Goal: Task Accomplishment & Management: Complete application form

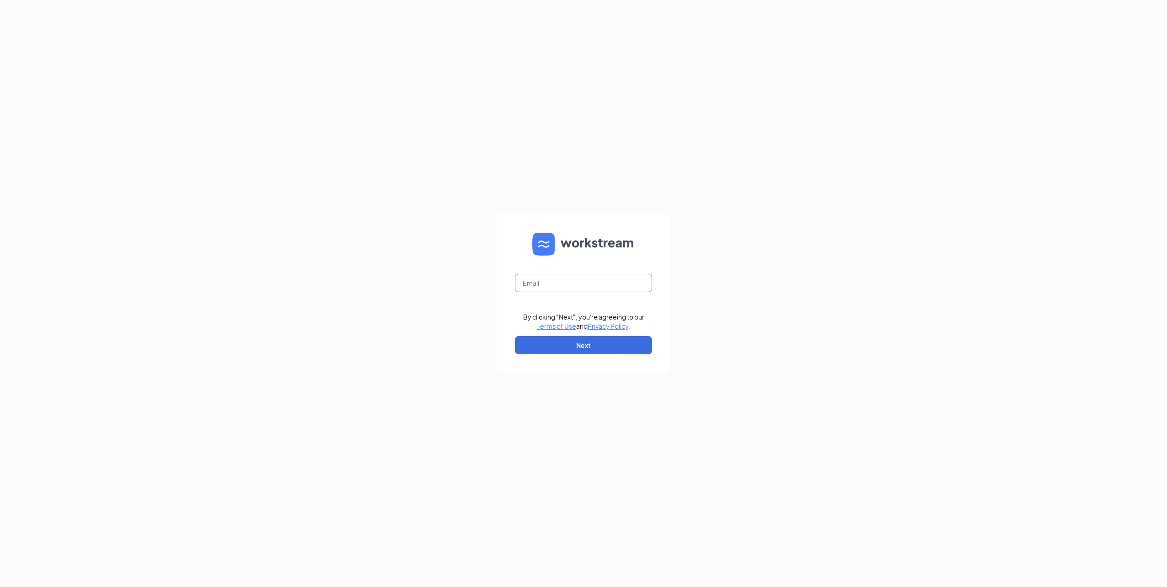
click at [576, 287] on input "text" at bounding box center [583, 283] width 137 height 18
type input "[EMAIL_ADDRESS][DOMAIN_NAME]"
click at [583, 348] on button "Next" at bounding box center [583, 345] width 137 height 18
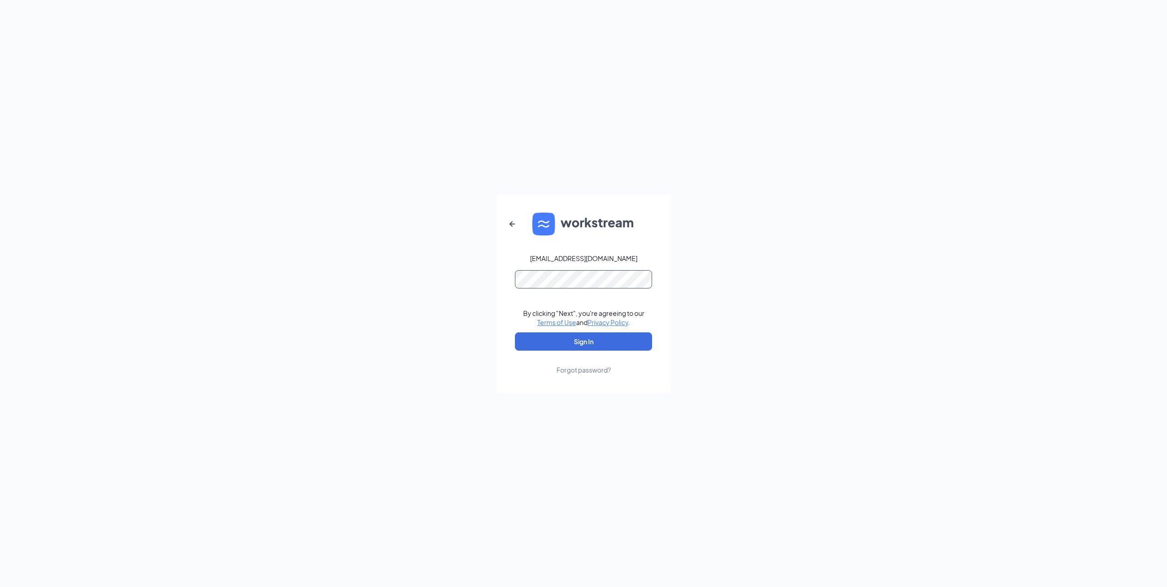
click at [515, 332] on button "Sign In" at bounding box center [583, 341] width 137 height 18
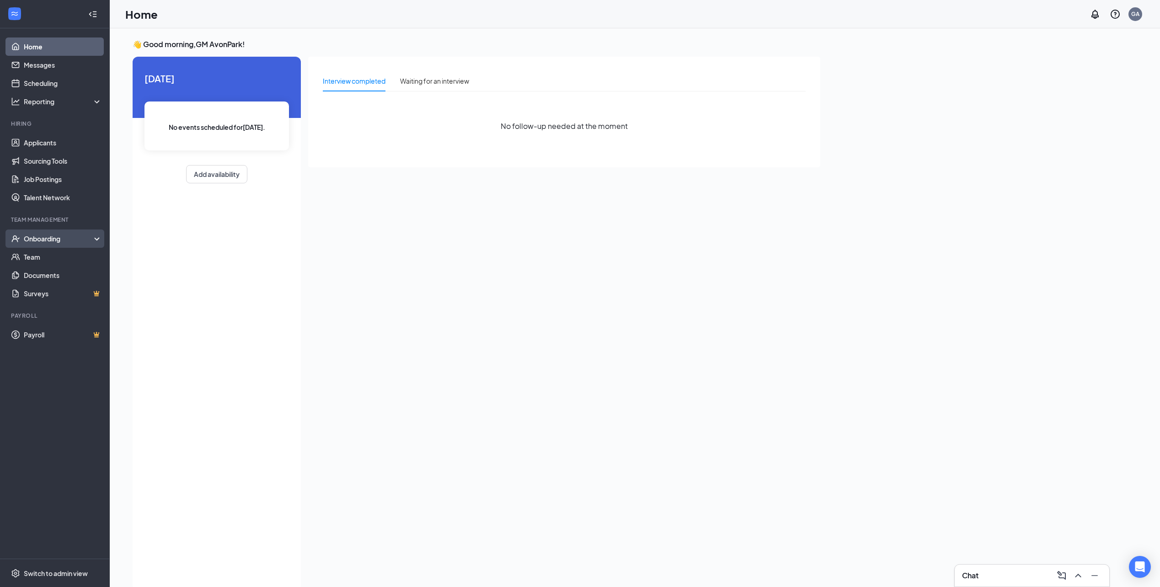
click at [60, 236] on div "Onboarding" at bounding box center [59, 238] width 70 height 9
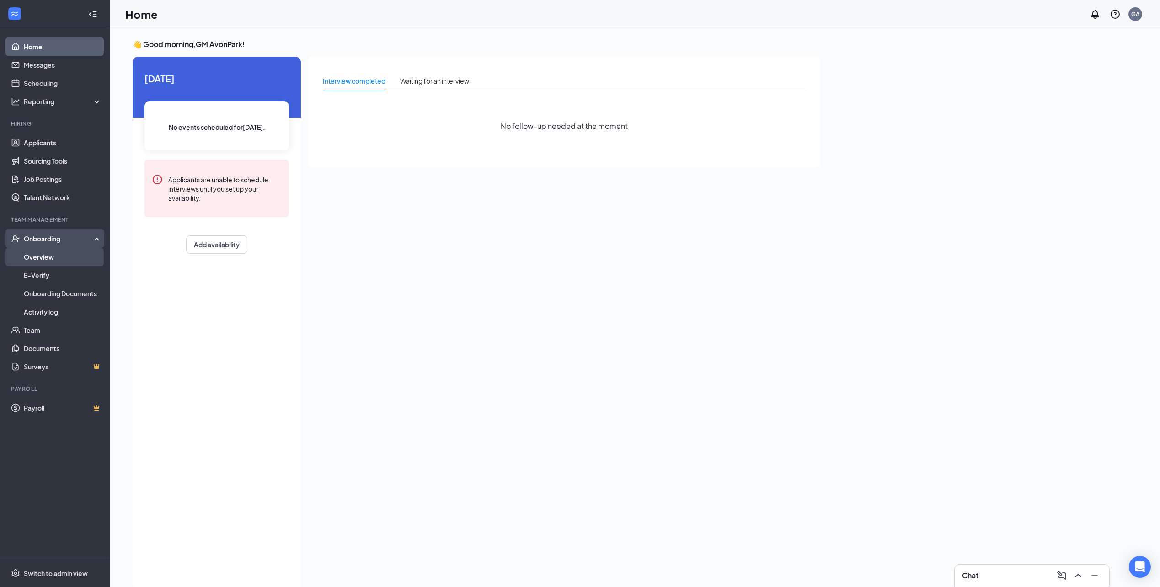
click at [59, 257] on link "Overview" at bounding box center [63, 257] width 78 height 18
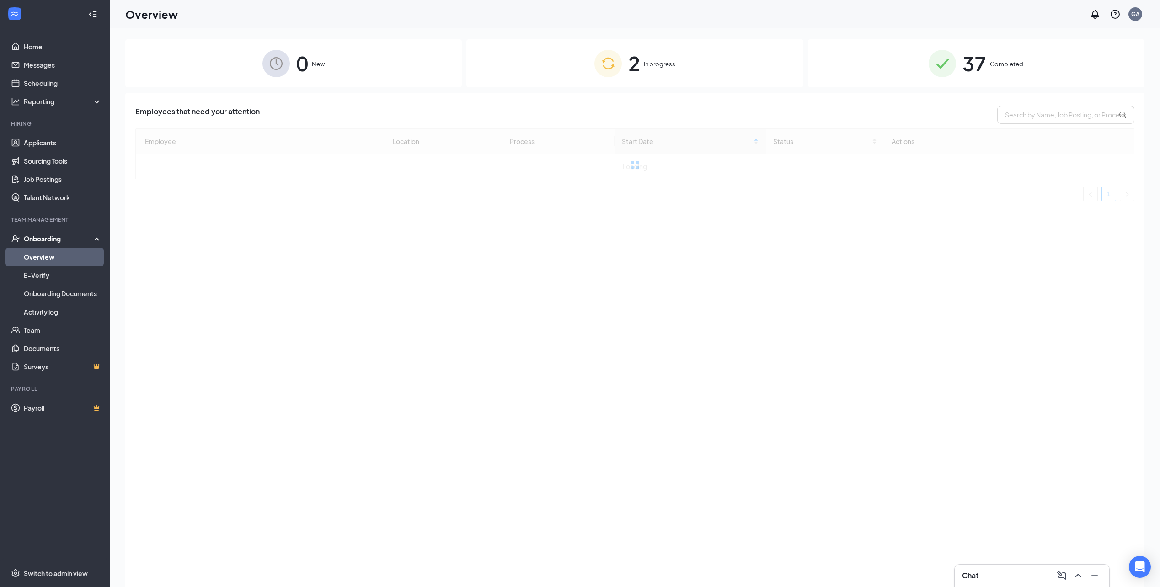
click at [609, 66] on img at bounding box center [607, 63] width 27 height 27
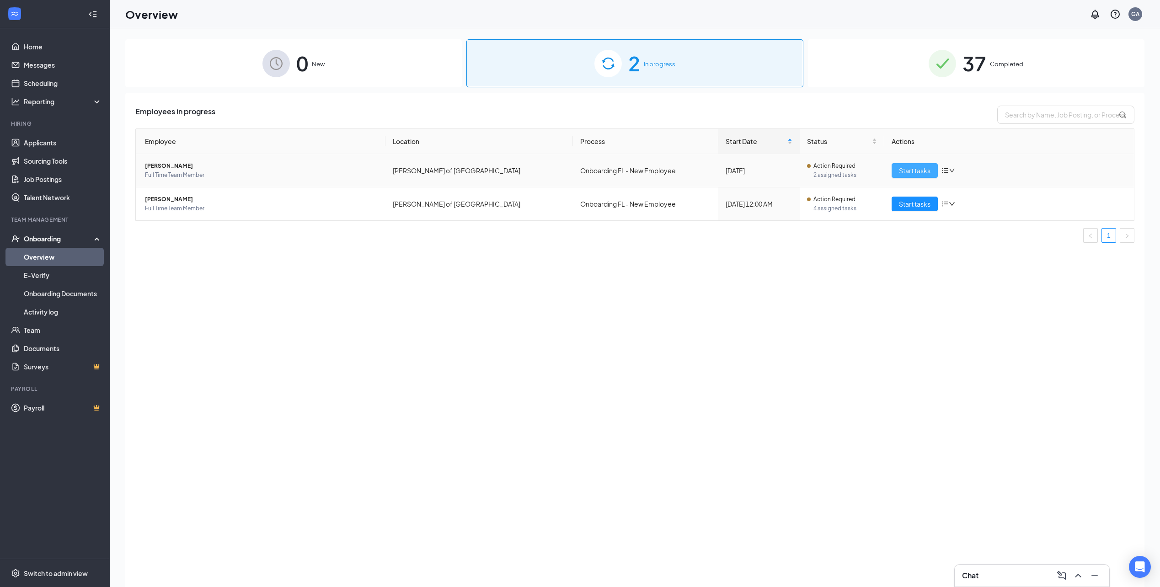
click at [911, 174] on span "Start tasks" at bounding box center [915, 171] width 32 height 10
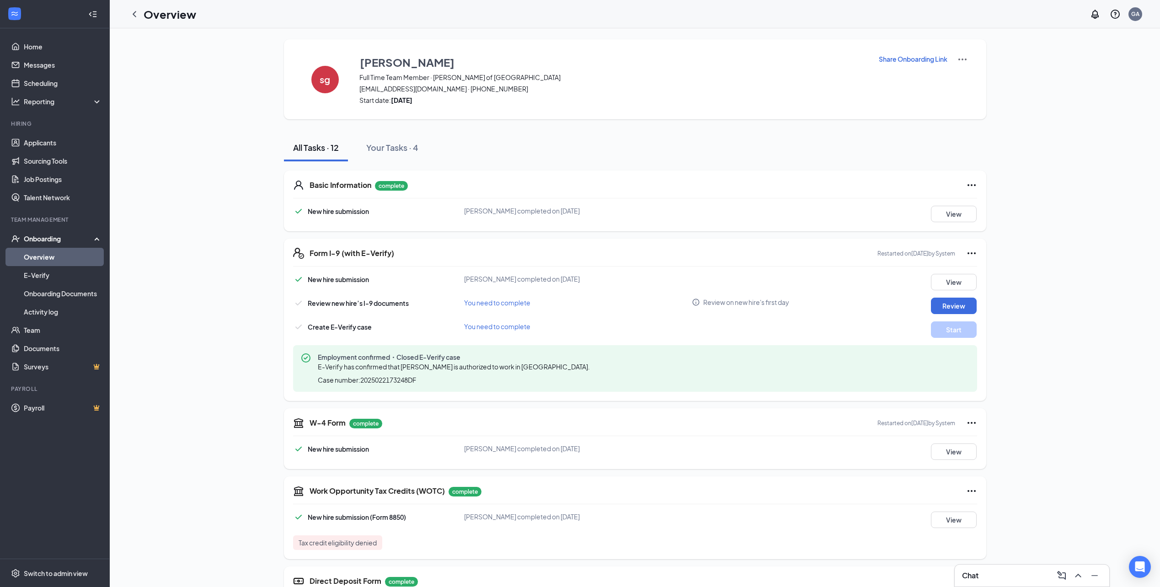
scroll to position [91, 0]
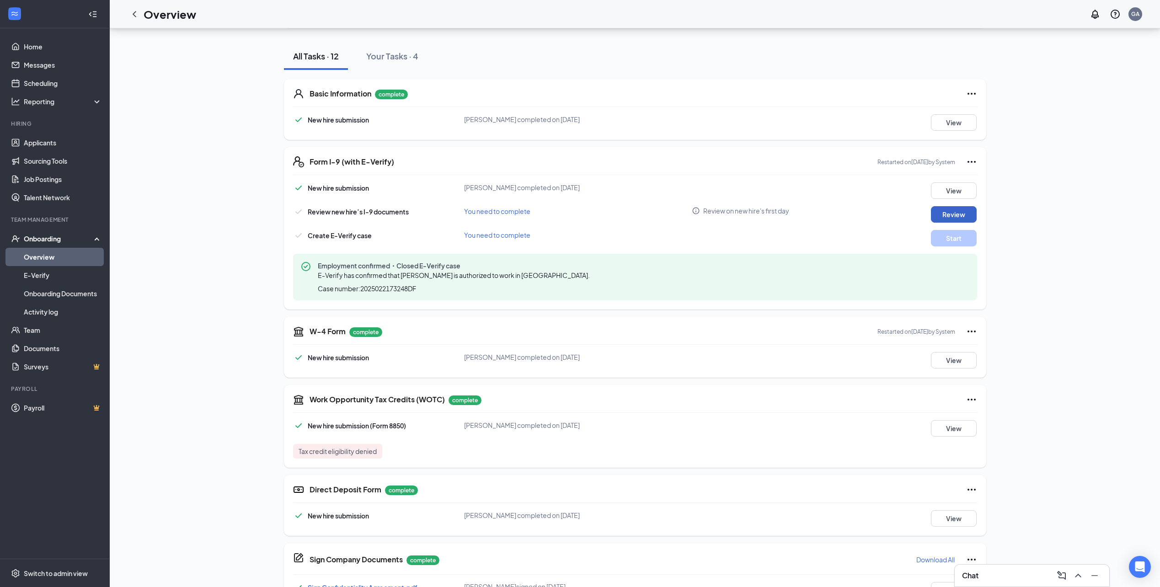
click at [946, 213] on button "Review" at bounding box center [954, 214] width 46 height 16
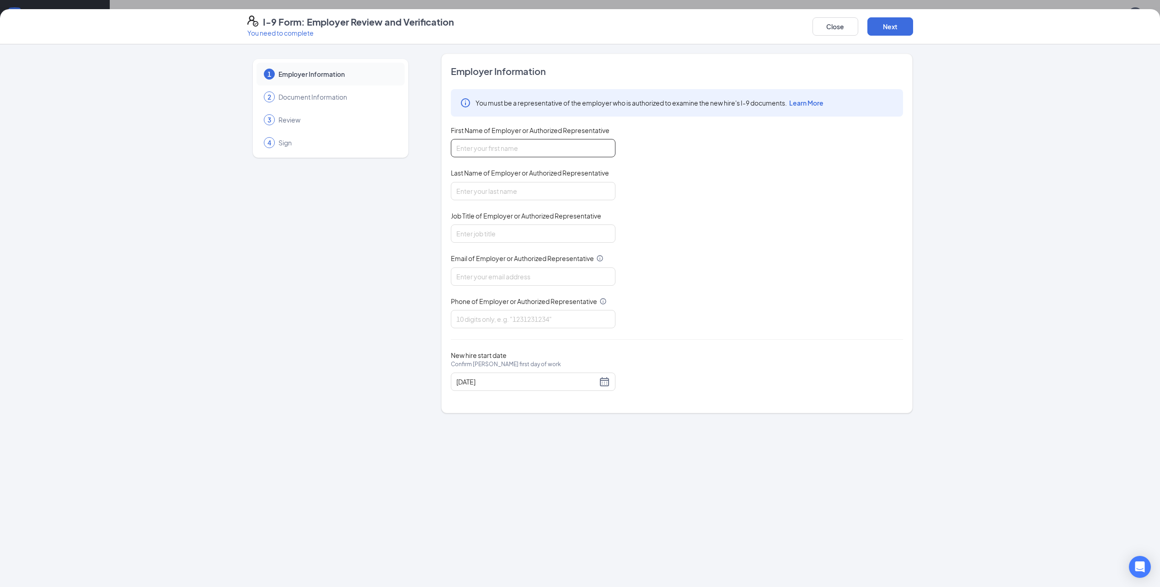
click at [519, 140] on input "First Name of Employer or Authorized Representative" at bounding box center [533, 148] width 165 height 18
type input "Jonah"
type input "[PERSON_NAME]"
type input "[EMAIL_ADDRESS][DOMAIN_NAME]"
type input "8104936199"
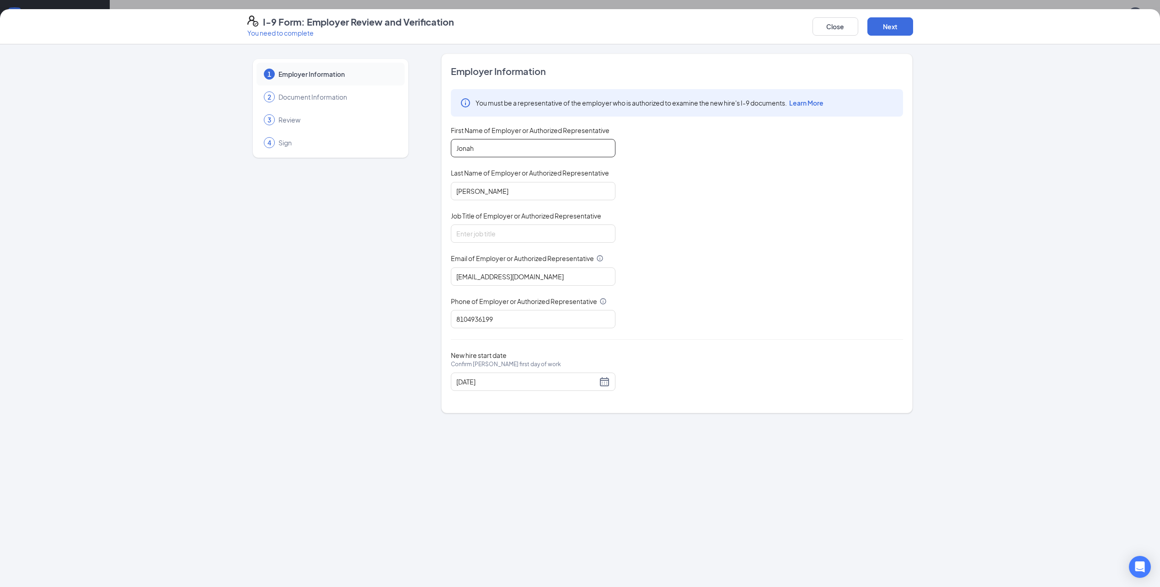
type input "Tegan"
click at [508, 233] on input "Job Title of Employer or Authorized Representative" at bounding box center [533, 234] width 165 height 18
type input "General Manager"
click at [903, 26] on button "Next" at bounding box center [890, 26] width 46 height 18
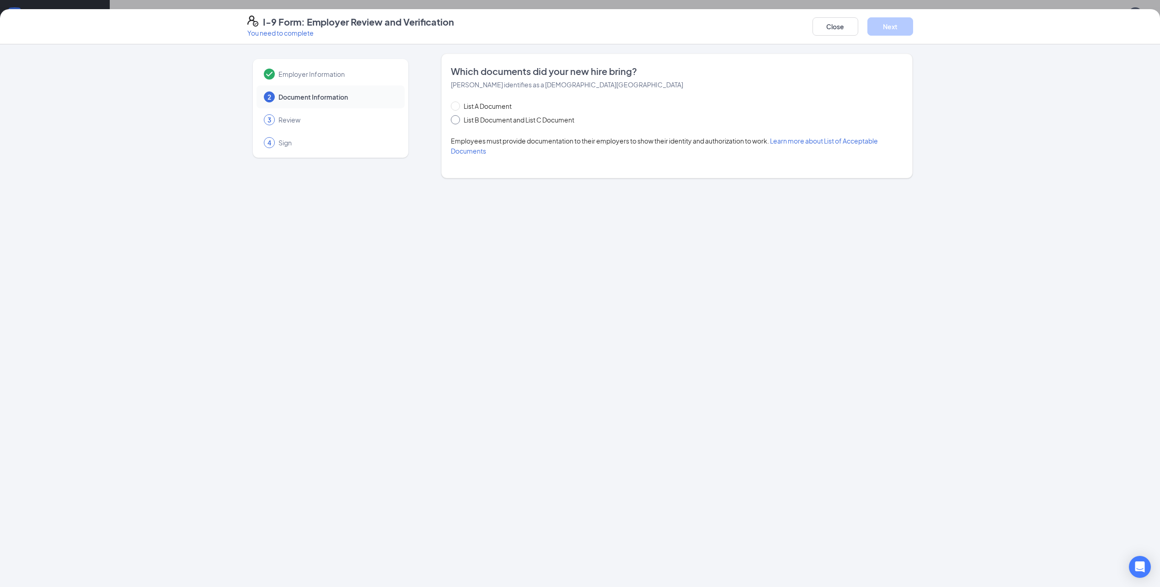
click at [456, 123] on span at bounding box center [455, 119] width 9 height 9
click at [456, 122] on input "List B Document and List C Document" at bounding box center [454, 118] width 6 height 6
radio input "true"
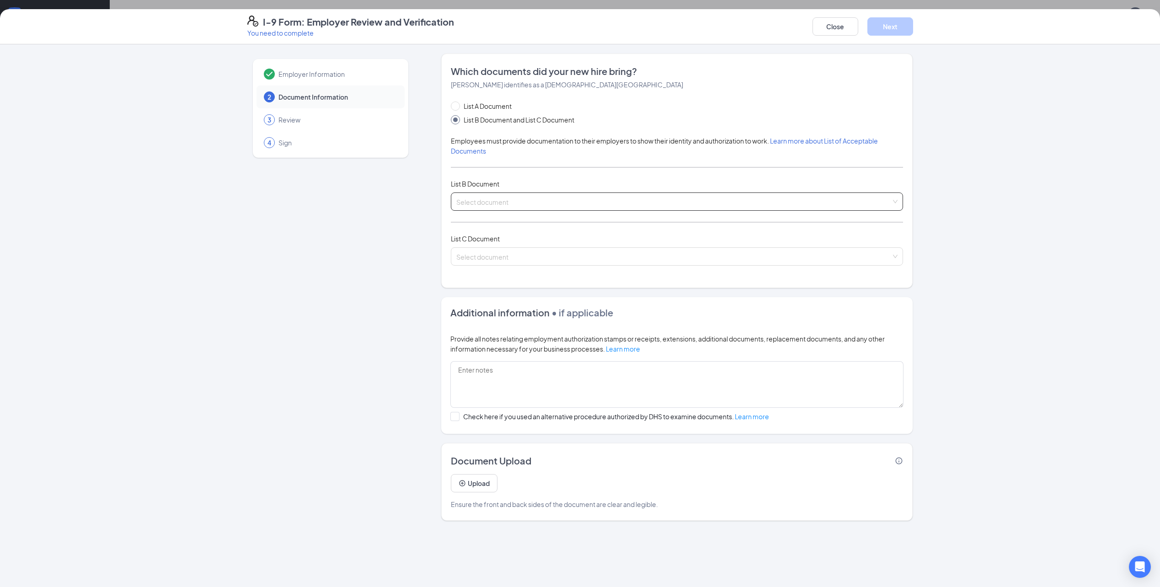
click at [471, 209] on span at bounding box center [673, 201] width 435 height 17
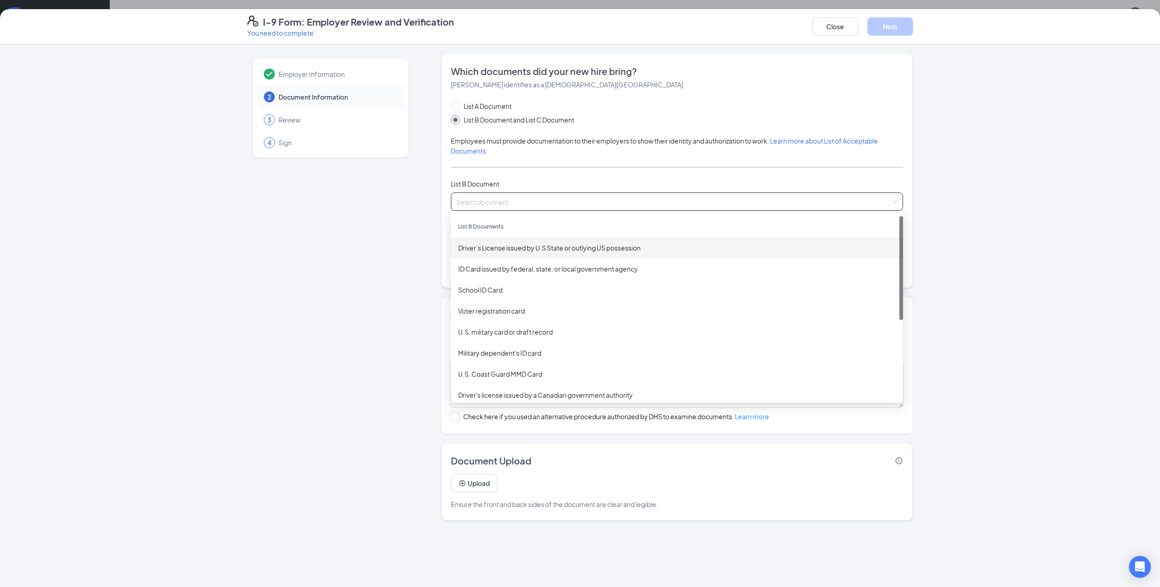
click at [510, 254] on div "Driver’s License issued by U.S State or outlying US possession" at bounding box center [677, 247] width 452 height 21
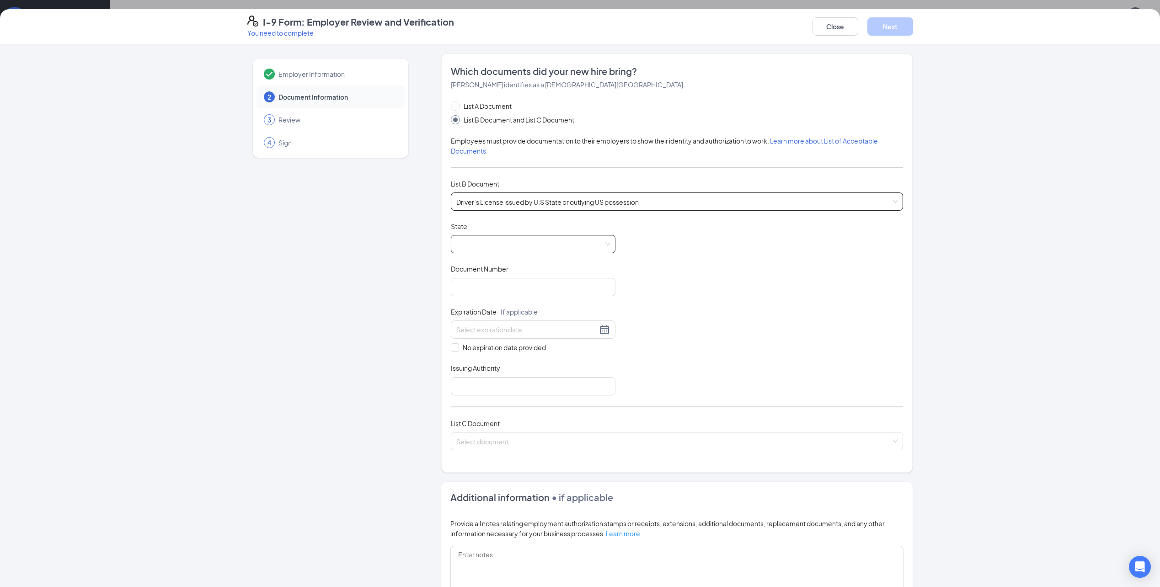
drag, startPoint x: 510, startPoint y: 254, endPoint x: 476, endPoint y: 249, distance: 35.0
click at [476, 249] on span at bounding box center [533, 243] width 154 height 17
click at [485, 294] on div "[US_STATE]" at bounding box center [533, 297] width 150 height 10
click at [482, 289] on input "Document Number" at bounding box center [533, 287] width 165 height 18
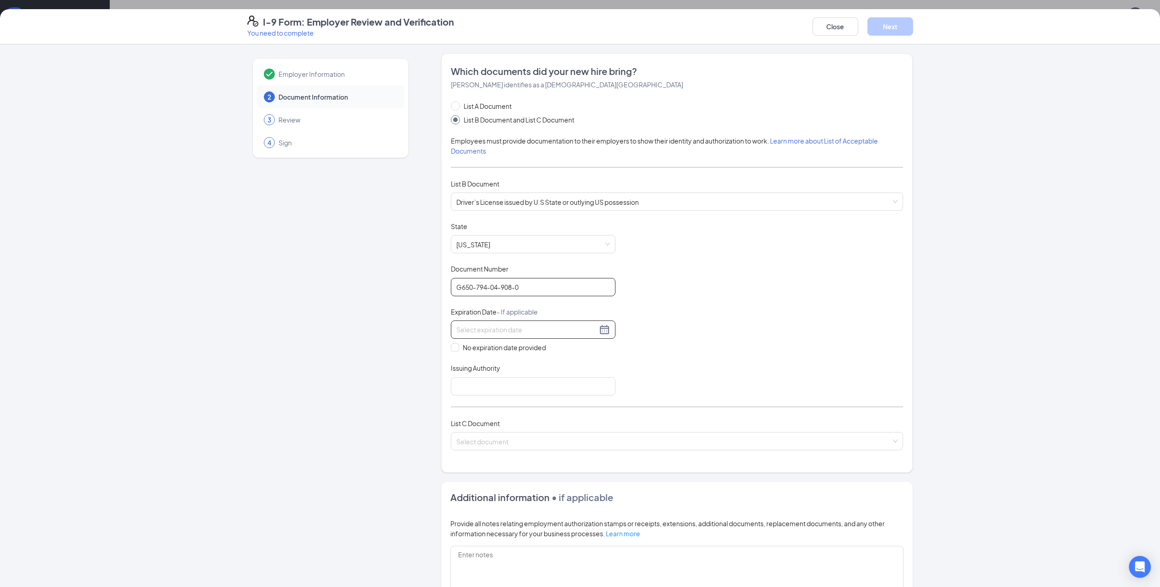
type input "G650-794-04-908-0"
click at [606, 324] on div at bounding box center [533, 329] width 154 height 11
type input "[DATE]"
click at [630, 329] on div "Document Title Driver’s License issued by U.S State or outlying US possession S…" at bounding box center [677, 309] width 452 height 174
click at [533, 330] on input at bounding box center [526, 330] width 141 height 10
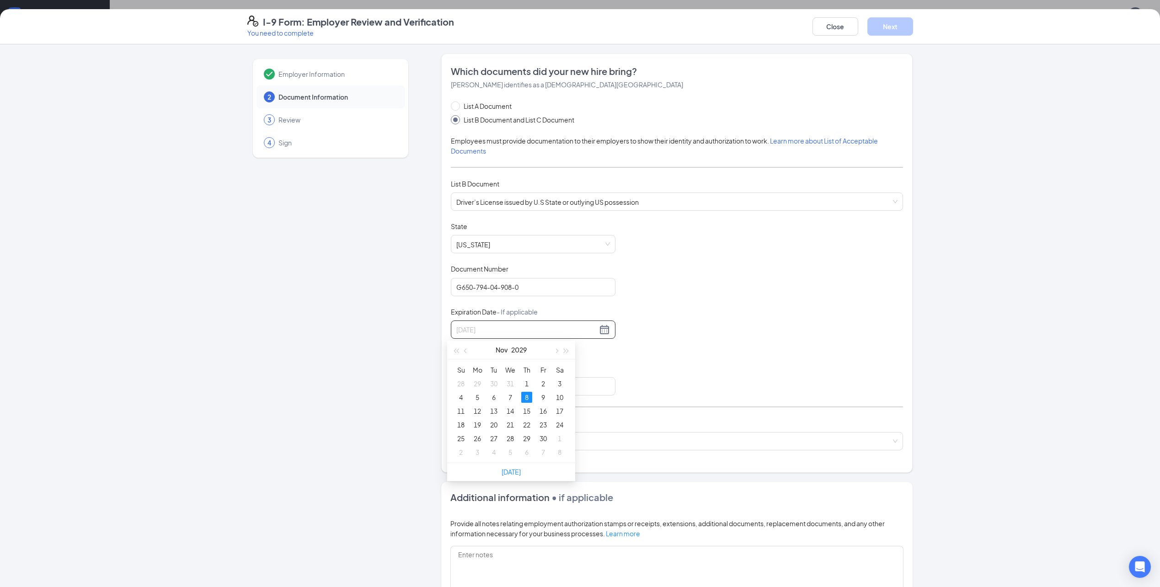
click at [528, 398] on div "8" at bounding box center [526, 397] width 11 height 11
type input "[DATE]"
click at [473, 384] on input "Issuing Authority" at bounding box center [533, 386] width 165 height 18
type input "[US_STATE]"
click at [482, 435] on input "search" at bounding box center [673, 440] width 435 height 14
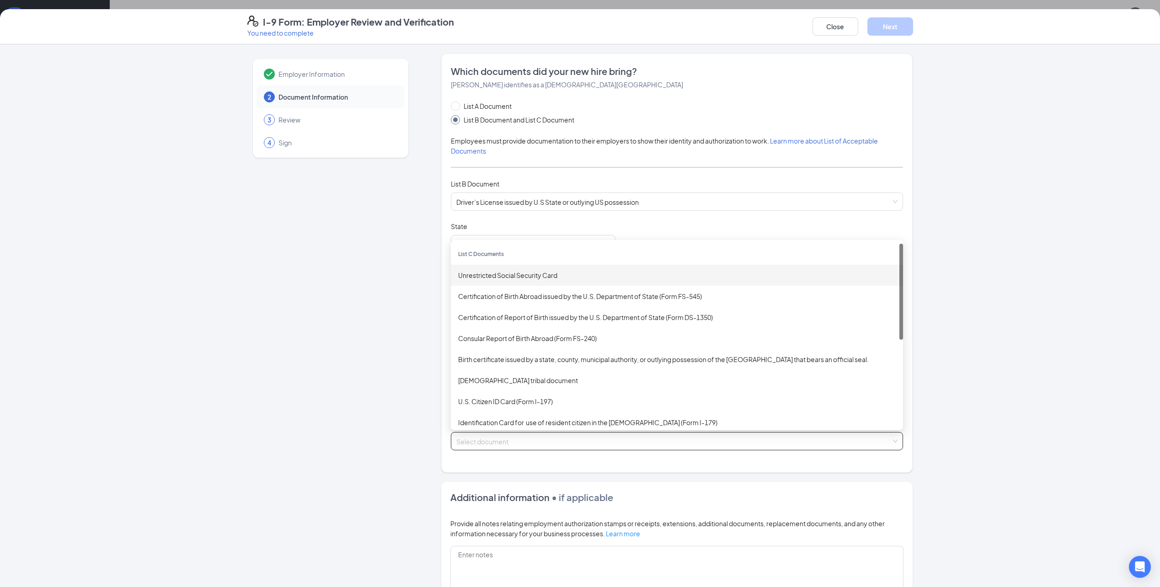
click at [532, 276] on div "Unrestricted Social Security Card" at bounding box center [677, 275] width 438 height 10
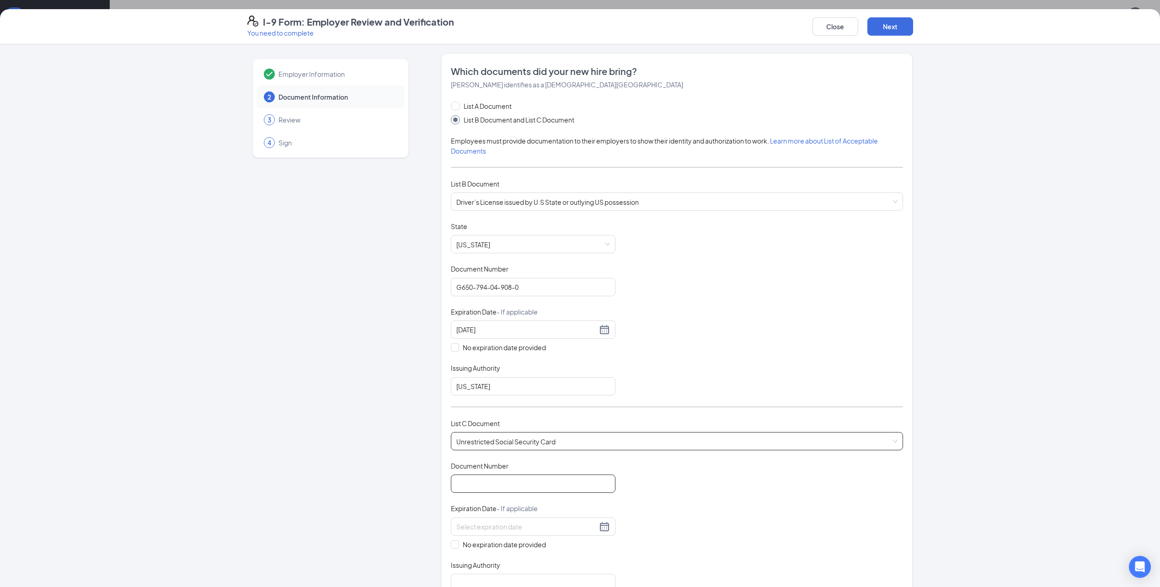
click at [510, 490] on input "Document Number" at bounding box center [533, 484] width 165 height 18
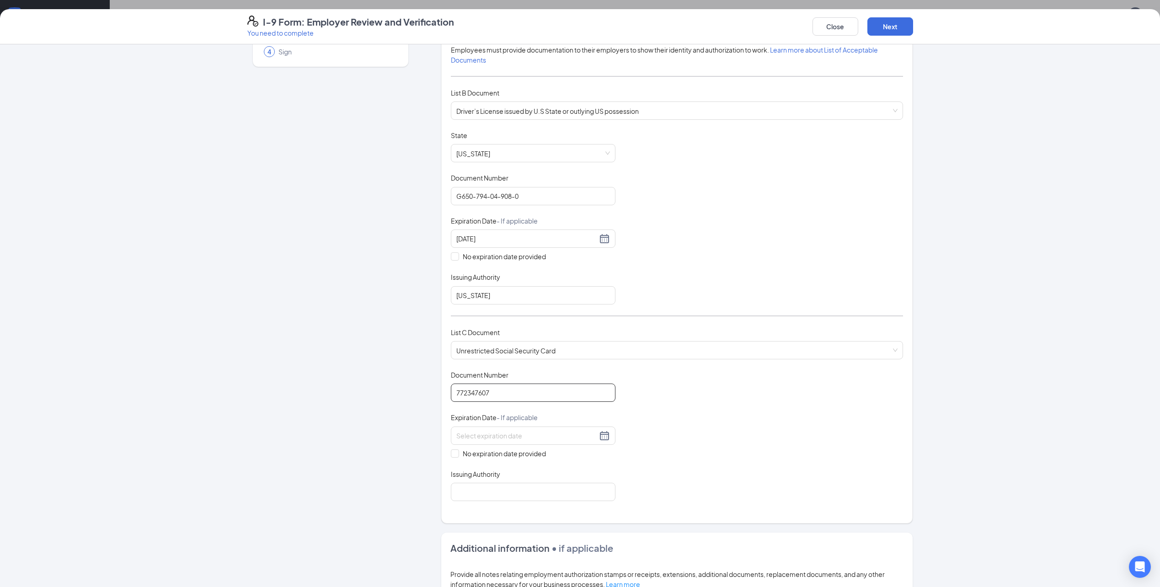
scroll to position [91, 0]
type input "772347607"
click at [451, 453] on input "No expiration date provided" at bounding box center [454, 452] width 6 height 6
checkbox input "true"
click at [475, 496] on input "Issuing Authority" at bounding box center [533, 493] width 165 height 18
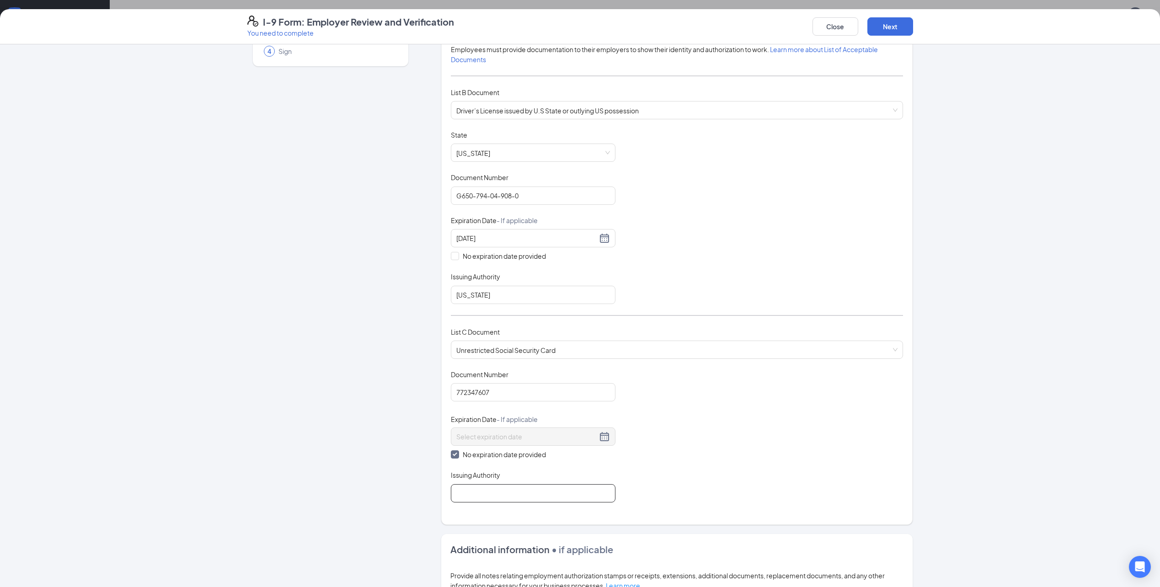
type input "Social Security Administration"
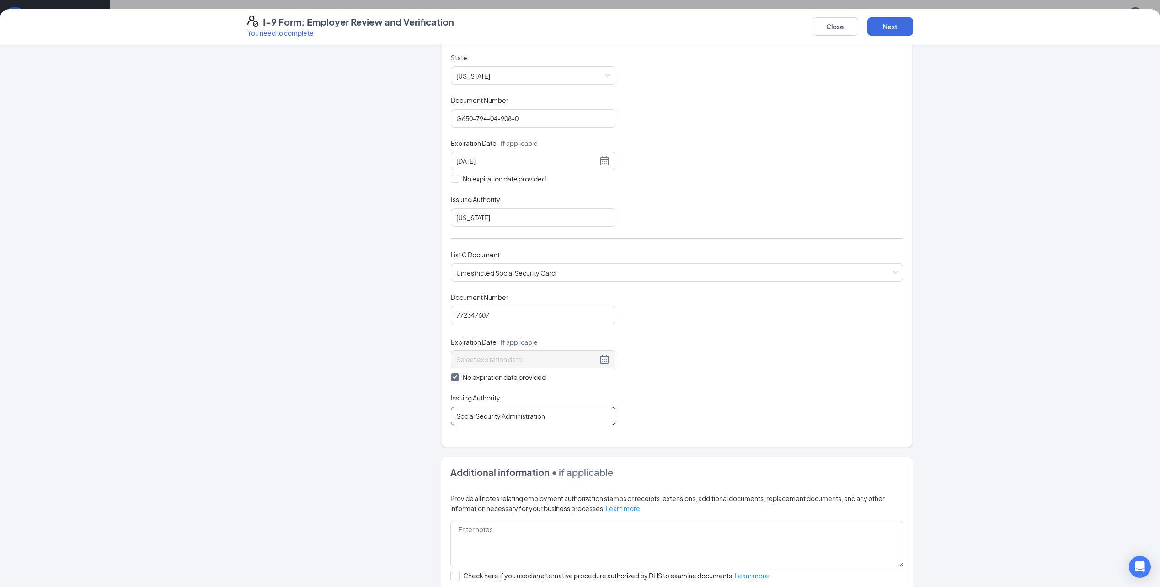
scroll to position [271, 0]
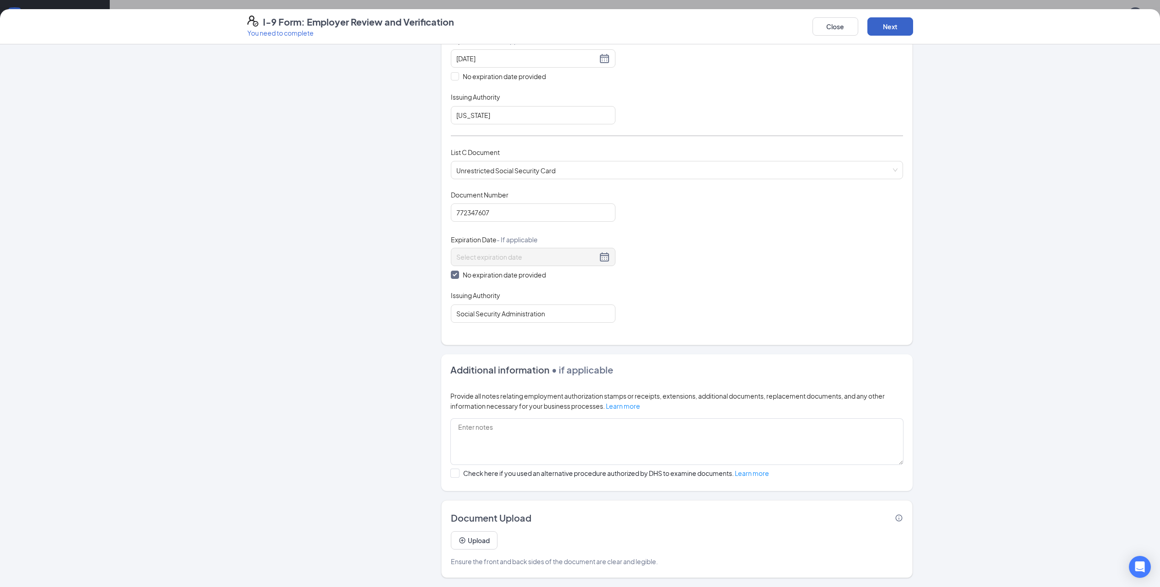
click at [873, 25] on button "Next" at bounding box center [890, 26] width 46 height 18
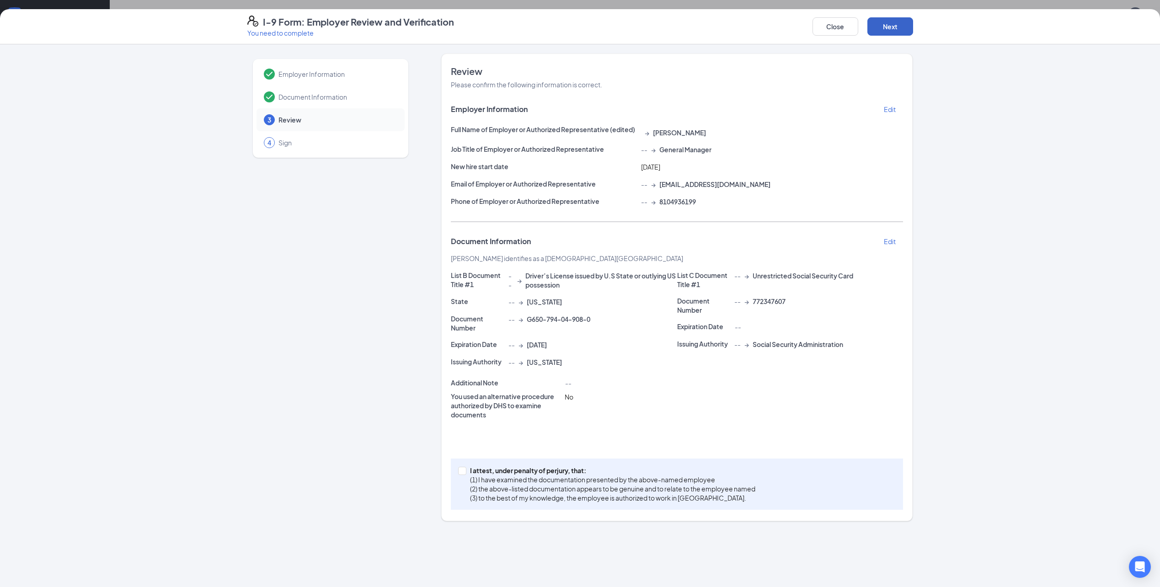
scroll to position [0, 0]
click at [465, 473] on span at bounding box center [462, 471] width 8 height 8
click at [465, 473] on input "I attest, under penalty of [PERSON_NAME], that: (1) I have examined the documen…" at bounding box center [461, 470] width 6 height 6
checkbox input "true"
click at [887, 28] on button "Next" at bounding box center [890, 26] width 46 height 18
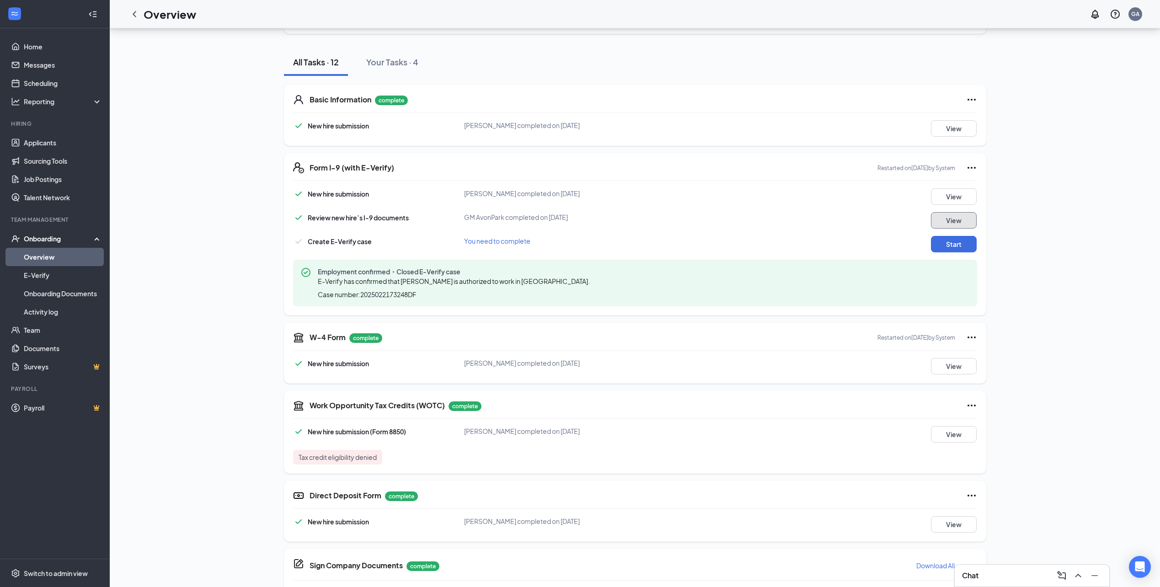
scroll to position [85, 0]
click at [951, 245] on button "Start" at bounding box center [954, 245] width 46 height 16
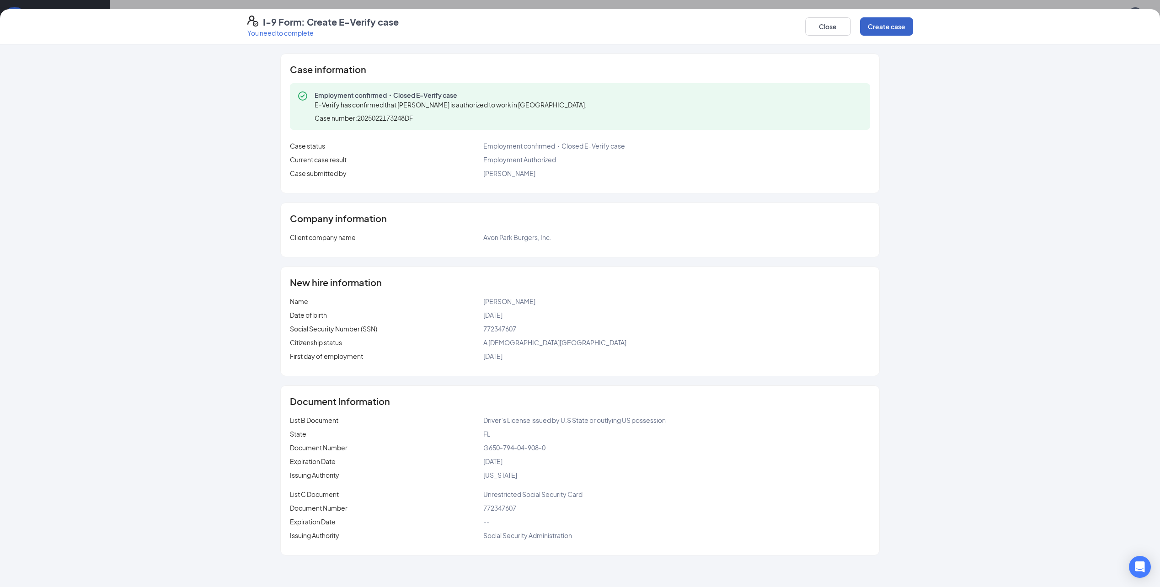
click at [895, 25] on button "Create case" at bounding box center [886, 26] width 53 height 18
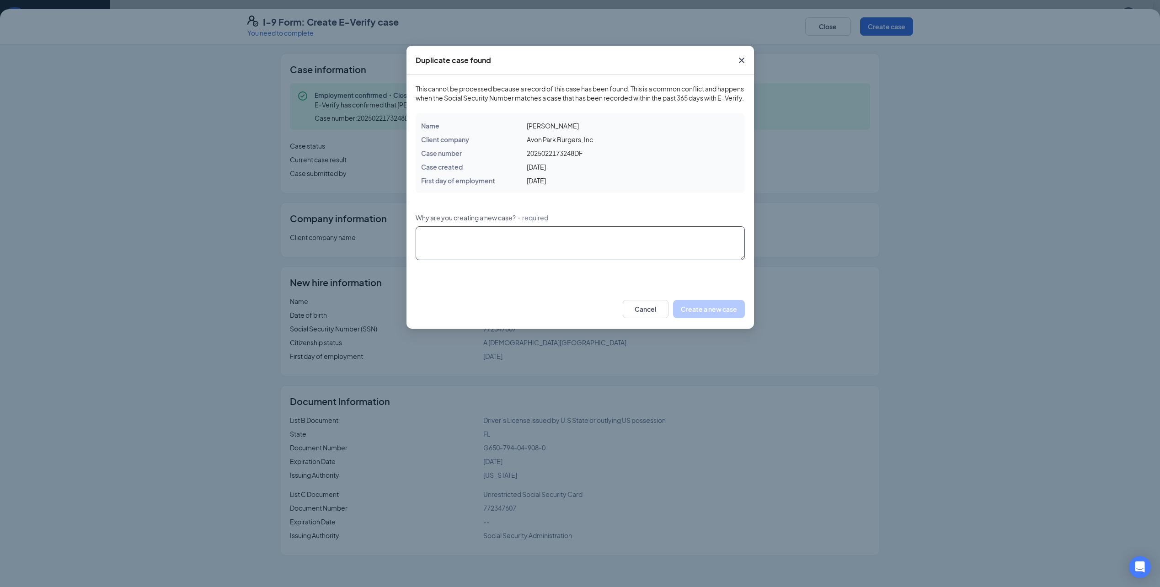
click at [495, 247] on textarea "Why are you creating a new case? ・required" at bounding box center [580, 243] width 329 height 34
type textarea "Address change"
click at [730, 318] on button "Create a new case" at bounding box center [709, 309] width 72 height 18
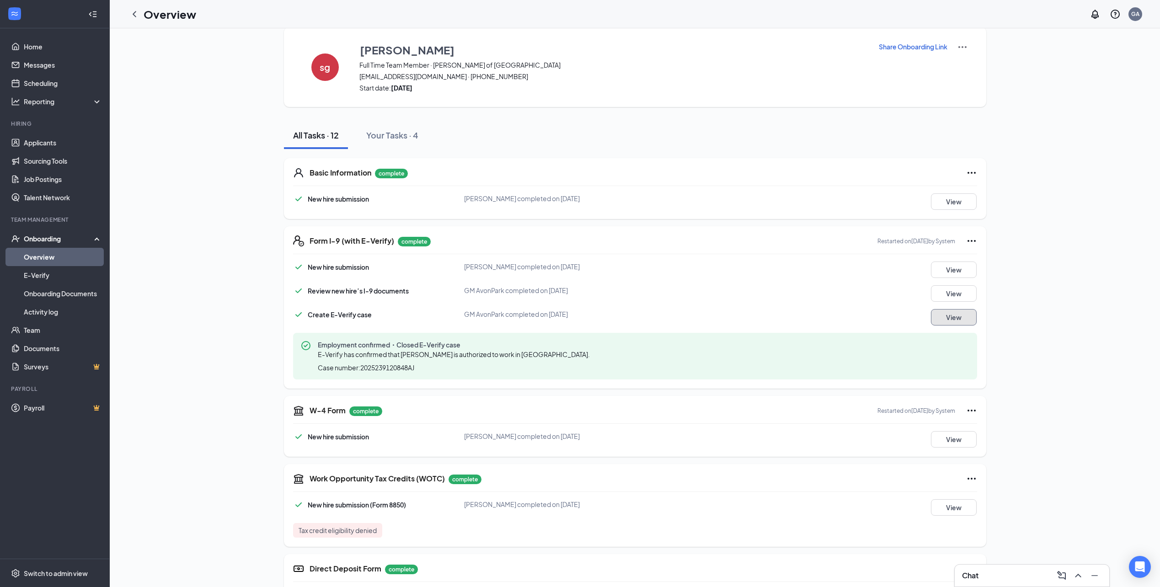
scroll to position [0, 0]
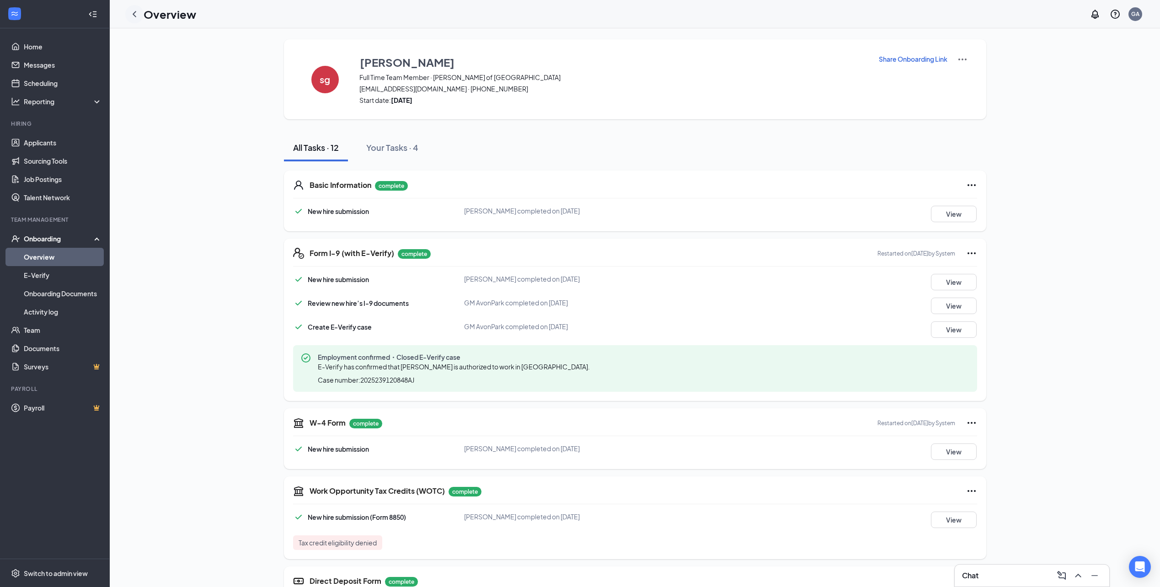
click at [137, 13] on icon "ChevronLeft" at bounding box center [134, 14] width 11 height 11
